Goal: Find specific page/section: Find specific page/section

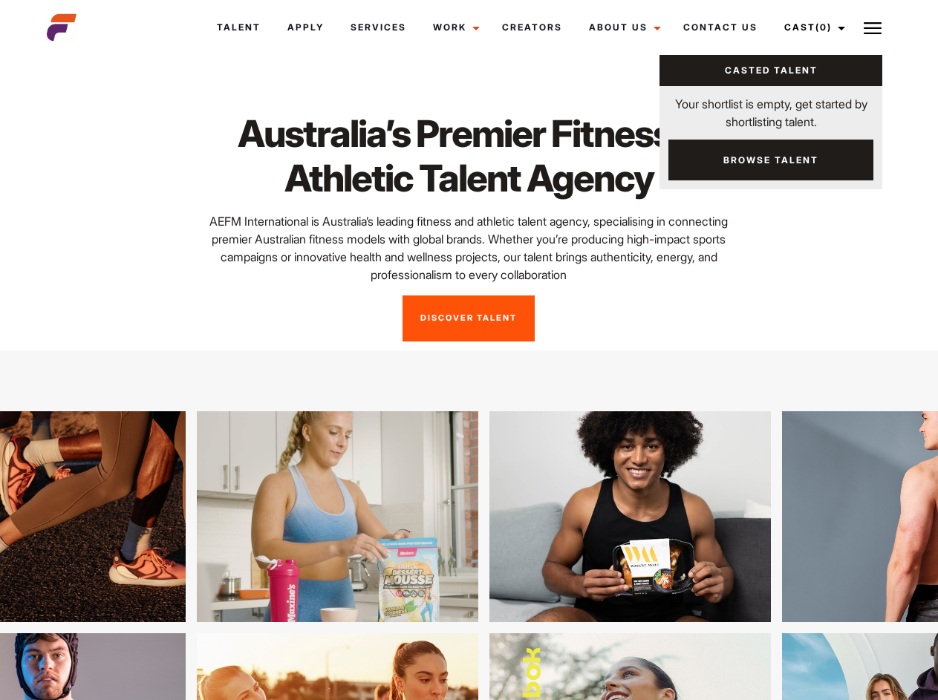
click at [811, 27] on link "Cast (0)" at bounding box center [812, 27] width 83 height 40
click at [873, 27] on img at bounding box center [873, 28] width 18 height 18
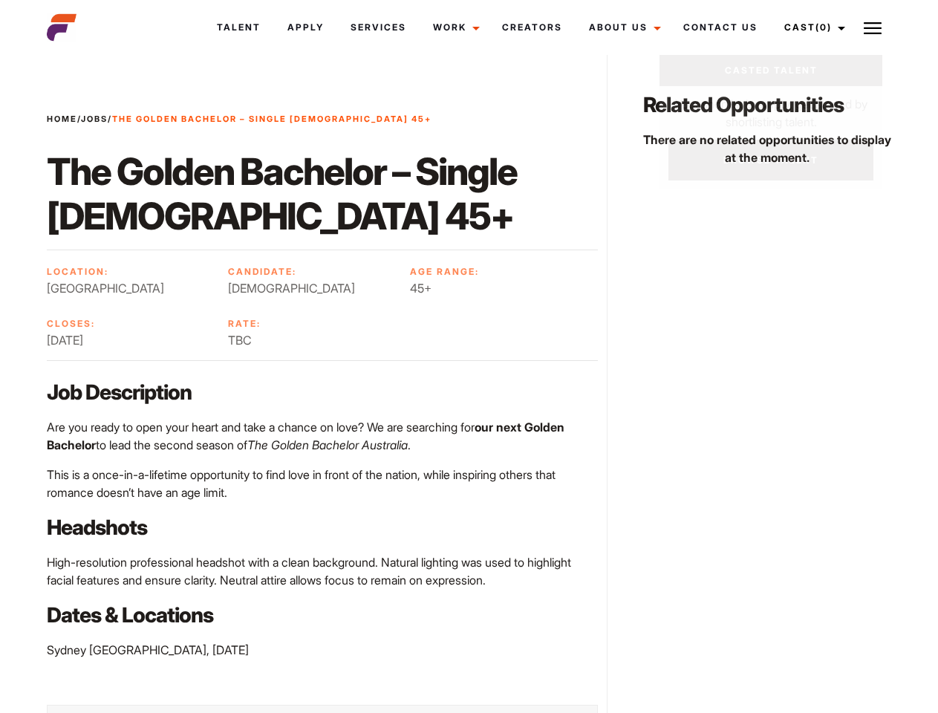
click at [811, 27] on link "Cast (0)" at bounding box center [812, 27] width 83 height 40
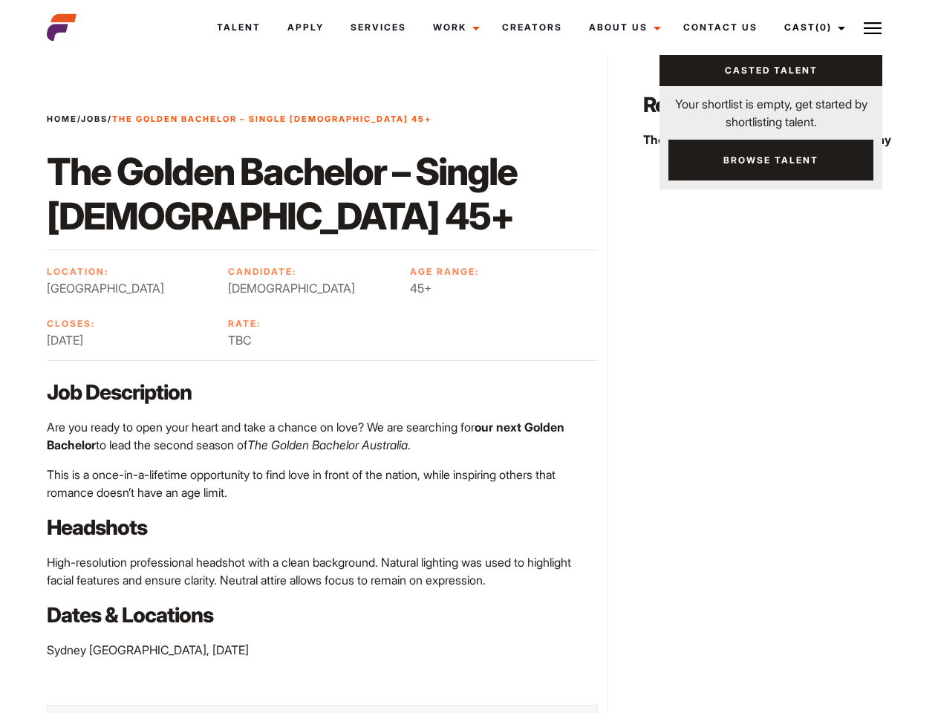
click at [873, 27] on img at bounding box center [873, 28] width 18 height 18
